Goal: Task Accomplishment & Management: Use online tool/utility

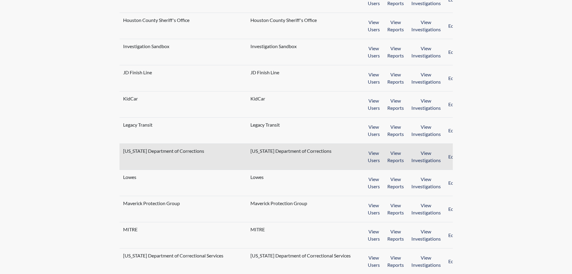
scroll to position [491, 0]
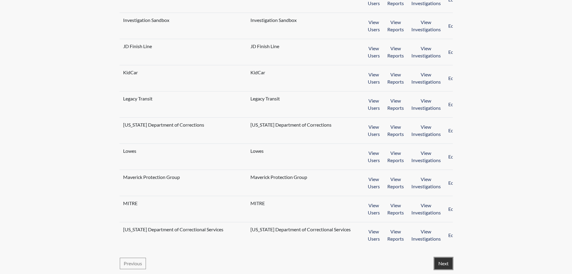
click at [448, 264] on button "Next" at bounding box center [443, 262] width 18 height 11
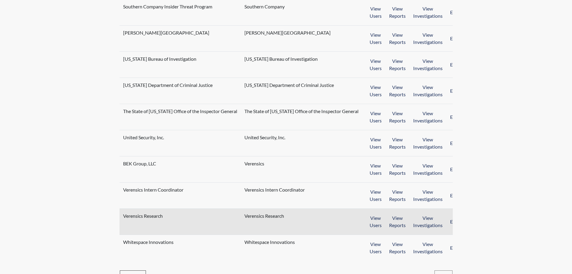
scroll to position [465, 0]
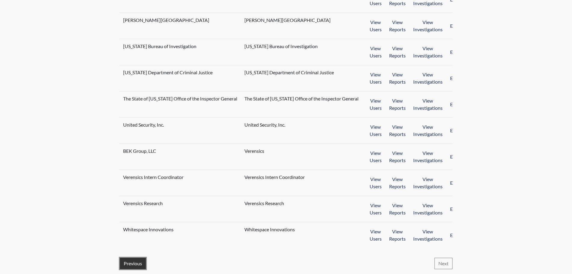
click at [133, 263] on button "Previous" at bounding box center [133, 262] width 26 height 11
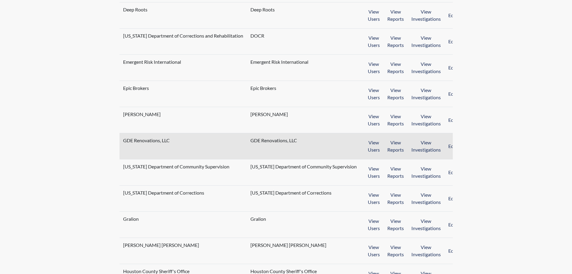
scroll to position [360, 0]
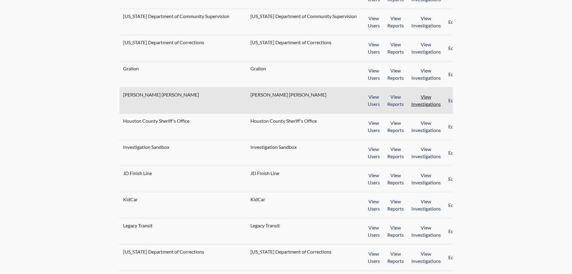
click at [417, 105] on button "View Investigations" at bounding box center [425, 100] width 37 height 19
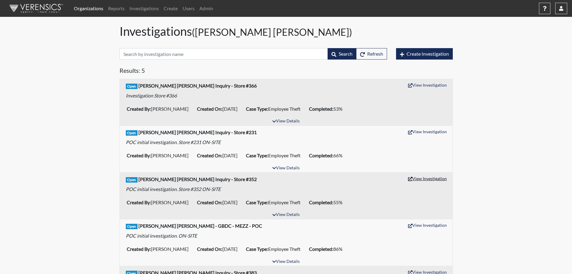
click at [444, 180] on button "View Investigation" at bounding box center [427, 178] width 44 height 9
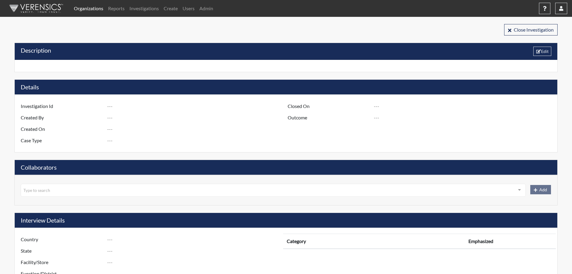
type input "Harris Teeter Inquiry - Store #352"
type input "Cristina Balanoiu"
type input "Mar 17, 2025"
type input "Employee Theft"
type input "[GEOGRAPHIC_DATA]"
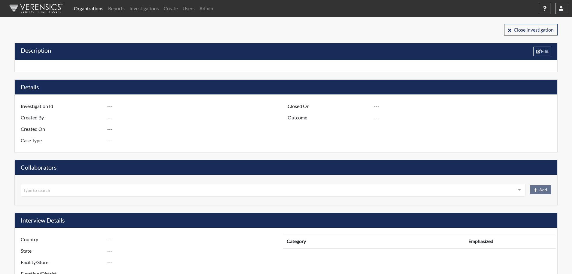
type input "[US_STATE]"
type input "Store #352"
type input "Human Resources"
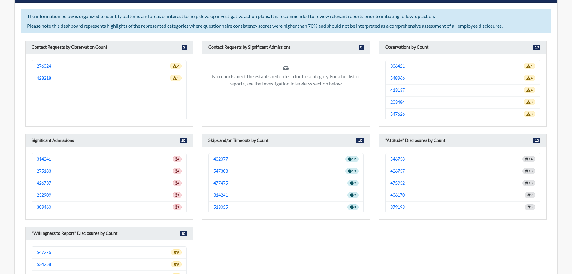
scroll to position [630, 0]
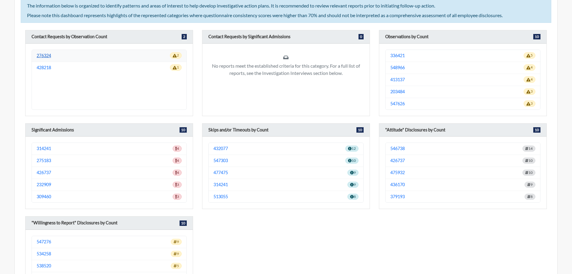
click at [41, 56] on link "276324" at bounding box center [44, 55] width 14 height 7
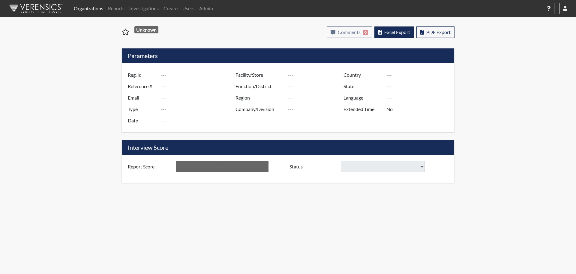
select select
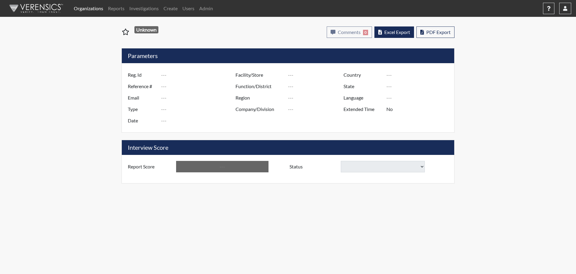
select select
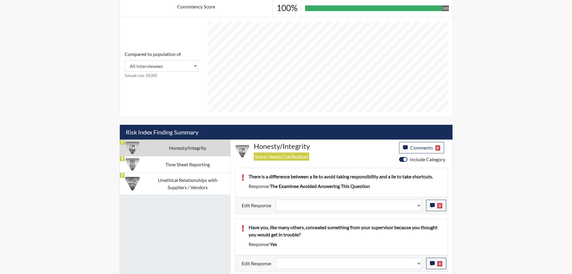
scroll to position [300, 0]
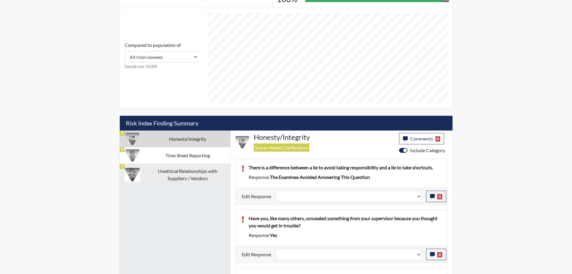
click at [201, 163] on td "Unethical Relationships with Suppliers / Vendors" at bounding box center [187, 174] width 85 height 22
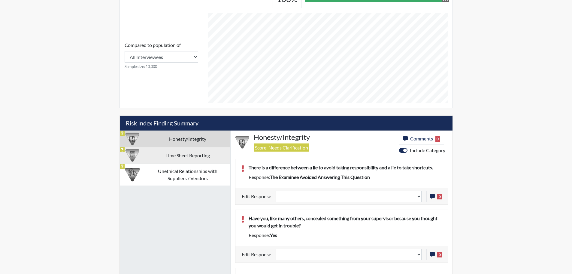
scroll to position [288, 0]
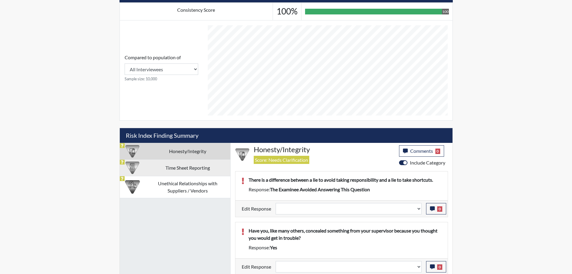
select select
